Goal: Task Accomplishment & Management: Manage account settings

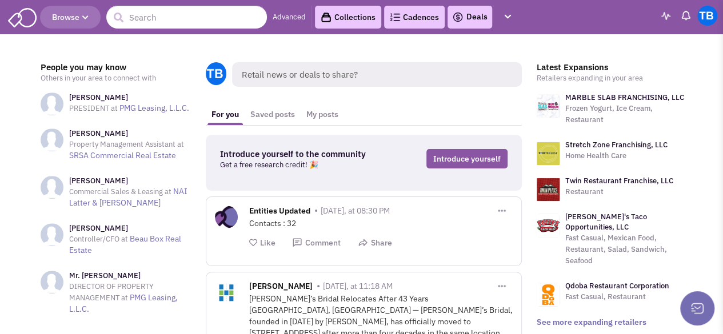
click at [709, 13] on img at bounding box center [707, 16] width 20 height 20
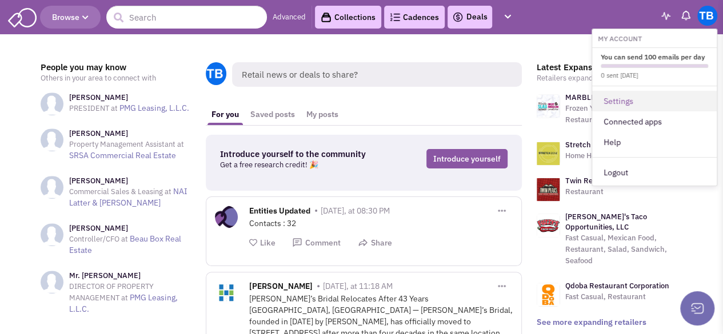
click at [620, 101] on link "Settings" at bounding box center [654, 101] width 125 height 21
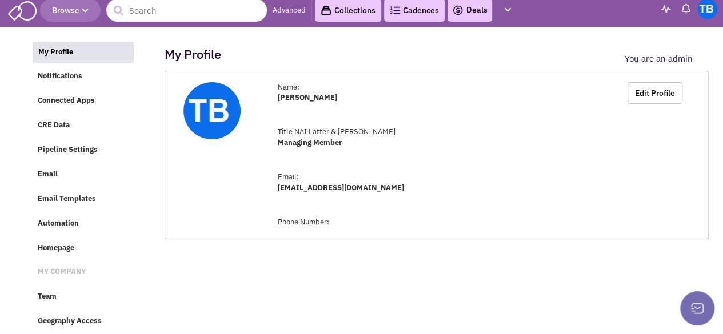
scroll to position [13, 0]
click at [641, 89] on button "Edit Profile" at bounding box center [655, 93] width 55 height 22
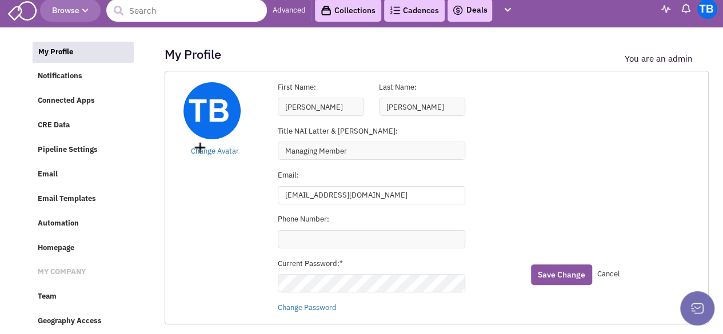
click at [351, 189] on input "tbyram@latterblum.com" at bounding box center [371, 195] width 187 height 18
type input "tbyram@rampartcre.com"
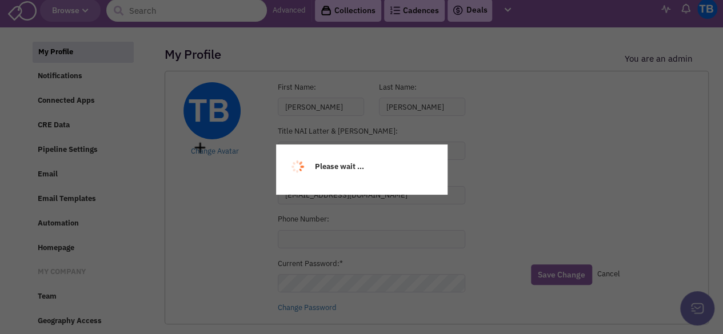
click at [538, 43] on div "My Profile Notifications Connected Apps CRE Data Pipeline Settings Email Email …" at bounding box center [362, 37] width 662 height 11
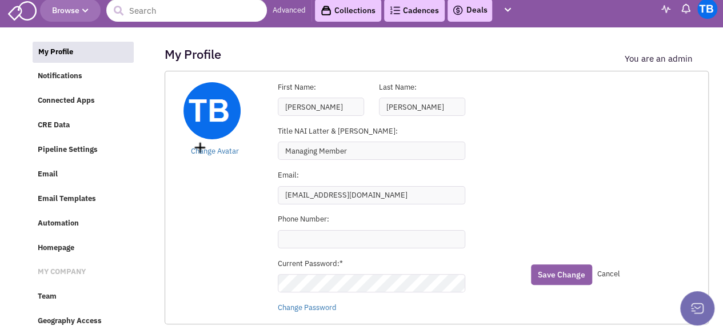
click at [565, 265] on button "Save Change" at bounding box center [561, 275] width 61 height 21
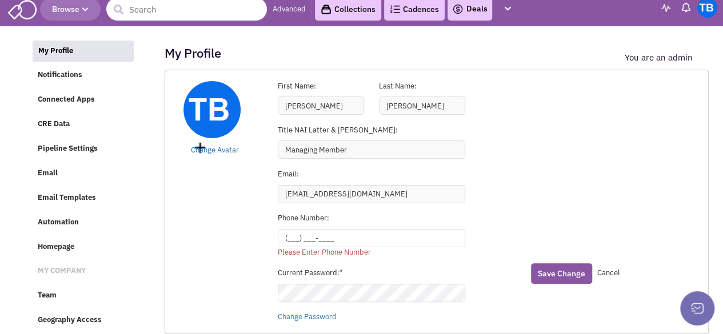
click at [438, 231] on input "(___) ___-____" at bounding box center [371, 238] width 187 height 18
type input "(504) 390-2585"
click at [551, 270] on button "Save Change" at bounding box center [561, 273] width 61 height 21
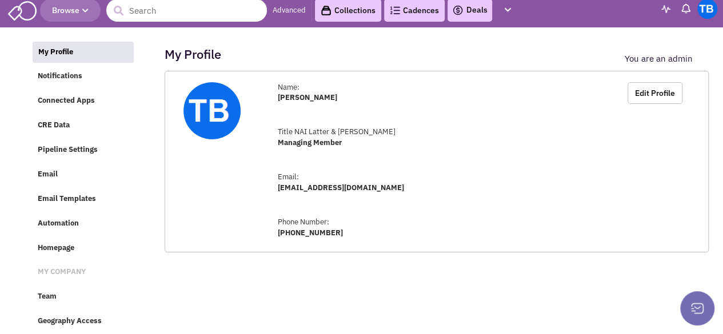
scroll to position [13, 0]
click at [41, 298] on span "Team" at bounding box center [47, 297] width 19 height 10
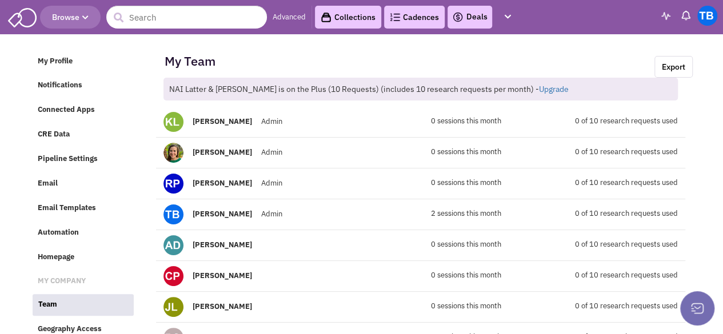
scroll to position [17, 0]
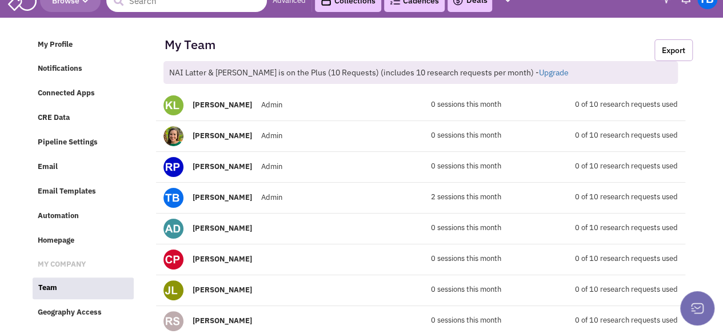
click at [670, 52] on link "Export" at bounding box center [673, 50] width 38 height 22
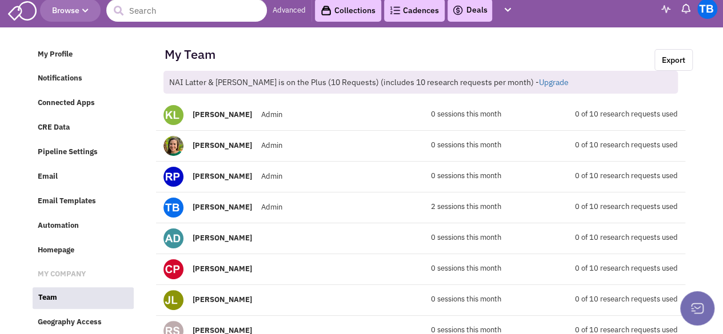
scroll to position [0, 0]
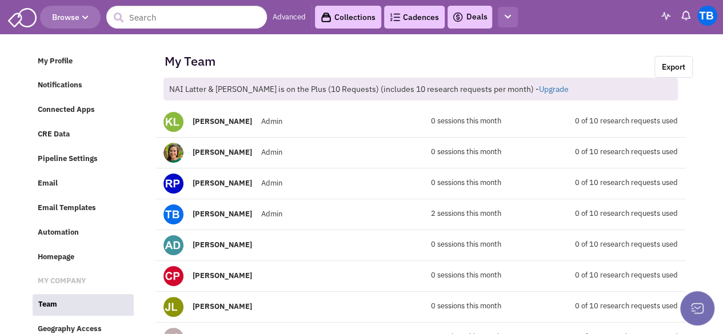
click at [508, 22] on button "button" at bounding box center [508, 17] width 20 height 21
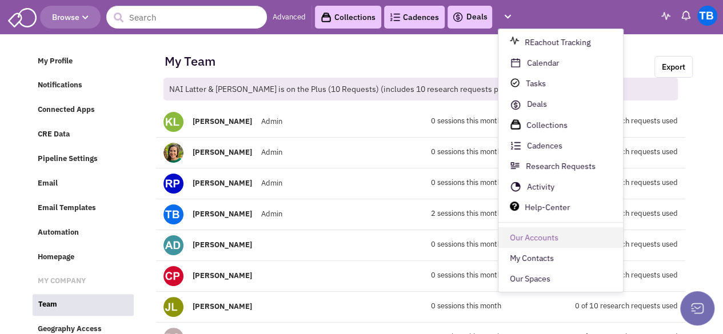
click at [537, 237] on link "Our Accounts" at bounding box center [560, 238] width 125 height 21
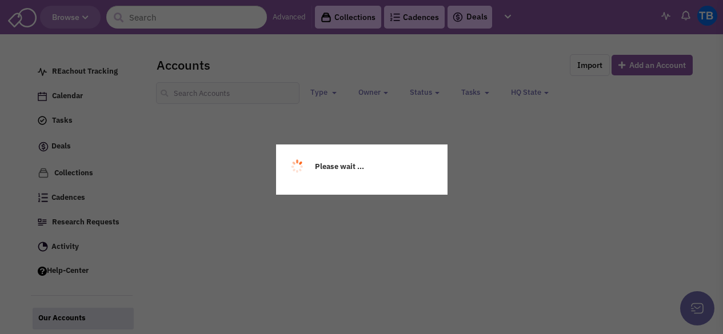
select select
